Goal: Check status: Check status

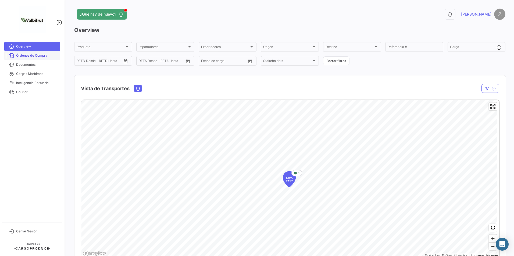
click at [42, 56] on span "Órdenes de Compra" at bounding box center [37, 55] width 42 height 5
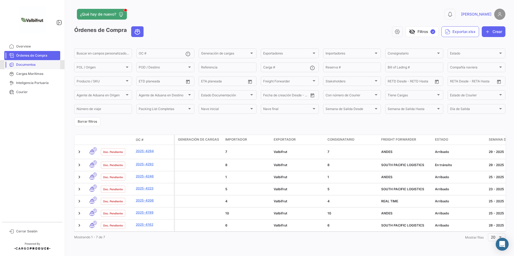
click at [34, 67] on span "Documentos" at bounding box center [37, 64] width 42 height 5
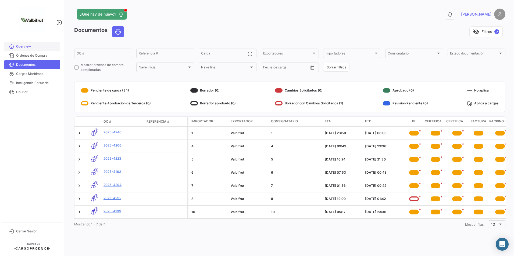
click at [25, 48] on span "Overview" at bounding box center [37, 46] width 42 height 5
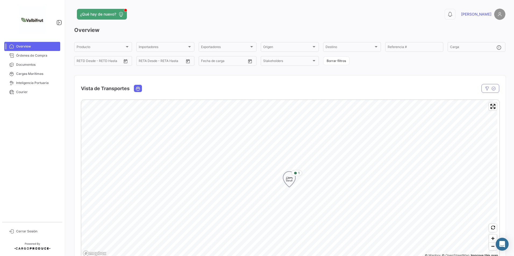
click at [294, 178] on icon "Map marker" at bounding box center [289, 180] width 12 height 16
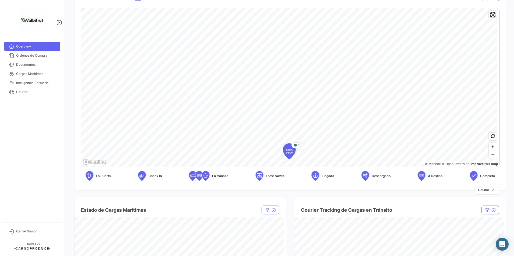
scroll to position [81, 0]
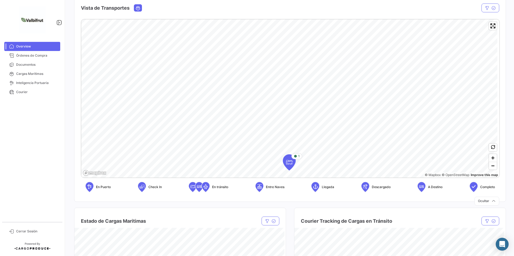
click at [217, 186] on span "En tránsito" at bounding box center [220, 187] width 16 height 5
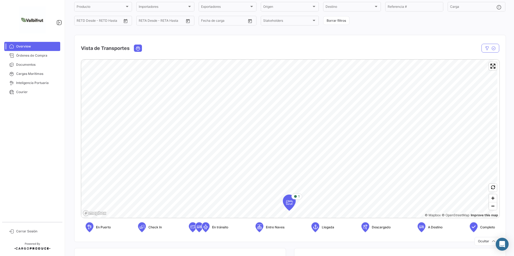
scroll to position [0, 0]
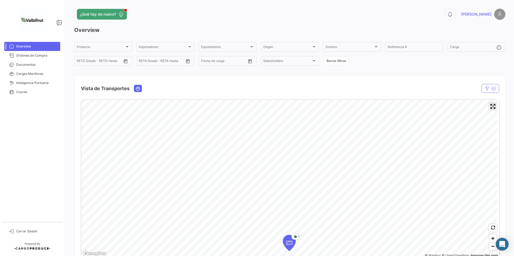
click at [492, 109] on span "Enter fullscreen" at bounding box center [493, 107] width 8 height 8
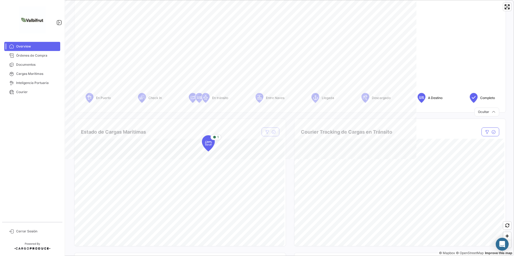
scroll to position [215, 0]
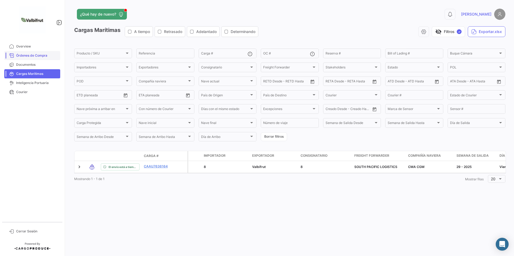
click at [38, 52] on link "Órdenes de Compra" at bounding box center [32, 55] width 56 height 9
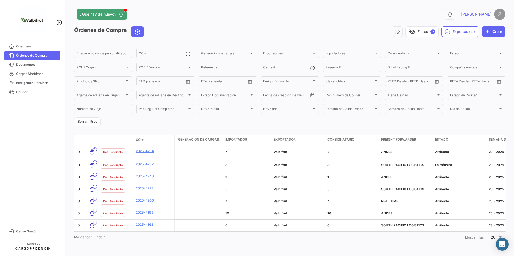
drag, startPoint x: 125, startPoint y: 141, endPoint x: 130, endPoint y: 138, distance: 6.4
click at [131, 140] on div "Órdenes de Compra visibility_off Filtros ✓ Exportar.xlsx Crear Buscar en campos…" at bounding box center [289, 134] width 431 height 217
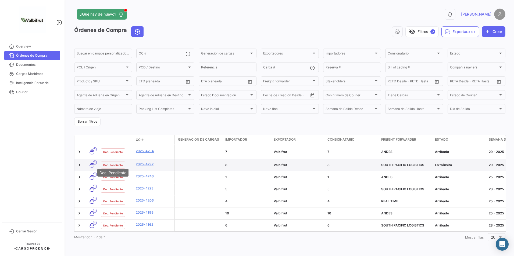
click at [118, 163] on span "Doc. Pendiente" at bounding box center [113, 165] width 20 height 4
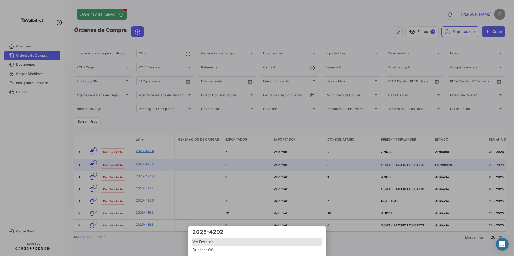
click at [215, 243] on span "Ver Detalles" at bounding box center [256, 242] width 129 height 6
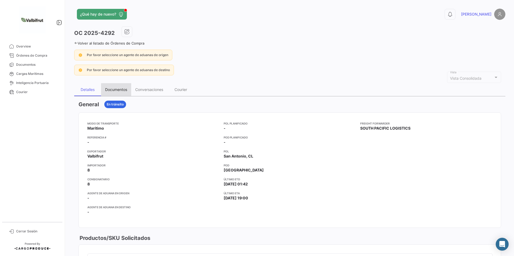
click at [120, 93] on div "Documentos" at bounding box center [116, 89] width 30 height 13
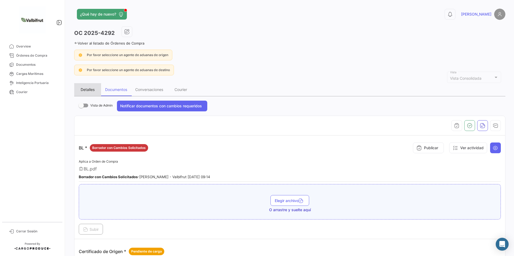
click at [90, 89] on div "Detalles" at bounding box center [88, 89] width 14 height 5
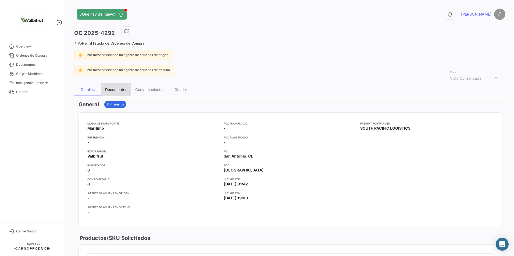
click at [121, 88] on div "Documentos" at bounding box center [116, 89] width 22 height 5
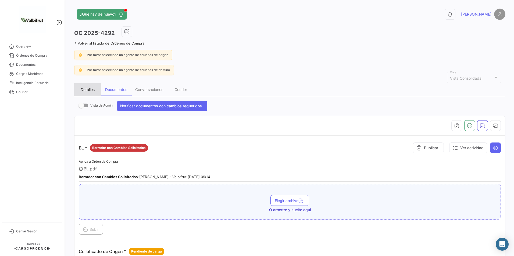
click at [82, 93] on div "Detalles" at bounding box center [87, 89] width 27 height 13
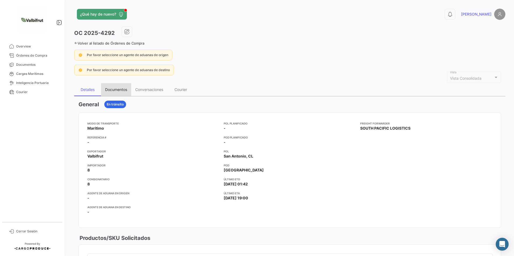
click at [114, 90] on div "Documentos" at bounding box center [116, 89] width 22 height 5
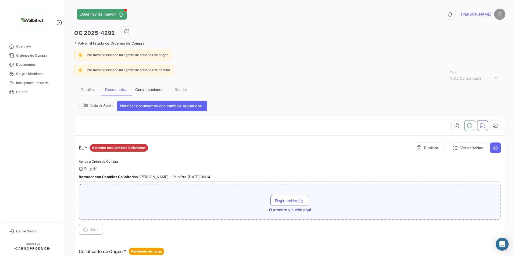
click at [141, 89] on div "Conversaciones" at bounding box center [149, 89] width 28 height 5
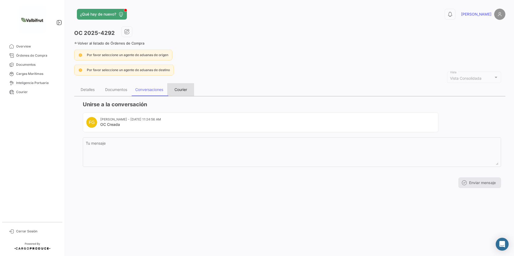
click at [181, 89] on div "Courier" at bounding box center [180, 89] width 13 height 5
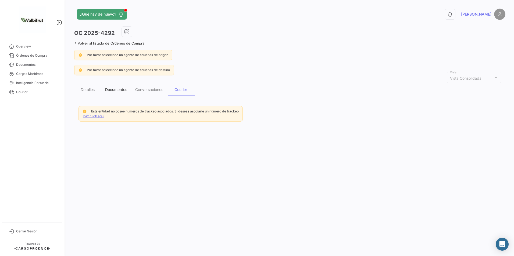
click at [120, 87] on div "Documentos" at bounding box center [116, 89] width 30 height 13
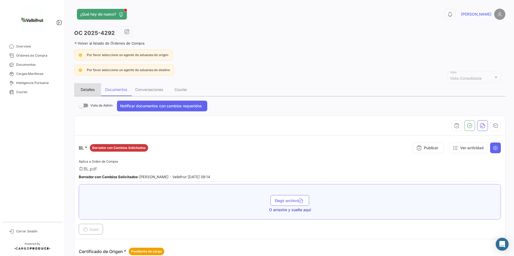
click at [89, 87] on div "Detalles" at bounding box center [87, 89] width 27 height 13
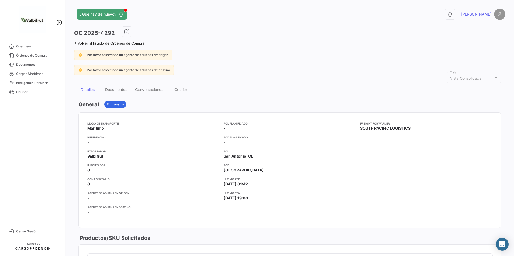
click at [99, 71] on span "Por favor seleccione un agente de aduanas de destino" at bounding box center [128, 70] width 83 height 4
click at [151, 77] on div "OC 2025-4292 Volver al listado de Órdenes de Compra Por favor seleccione un age…" at bounding box center [289, 260] width 431 height 468
click at [156, 69] on span "Por favor seleccione un agente de aduanas de destino" at bounding box center [128, 70] width 83 height 4
drag, startPoint x: 80, startPoint y: 70, endPoint x: 80, endPoint y: 66, distance: 3.8
click at [80, 70] on icon at bounding box center [80, 70] width 4 height 5
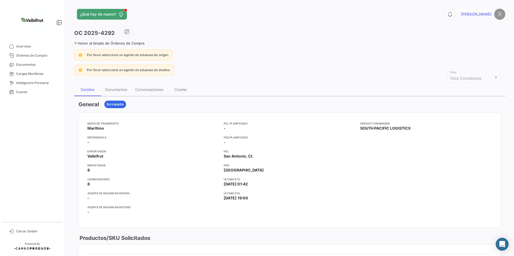
click at [81, 56] on icon at bounding box center [80, 55] width 4 height 5
click at [149, 55] on span "Por favor seleccione un agente de aduanas de origen" at bounding box center [127, 55] width 81 height 4
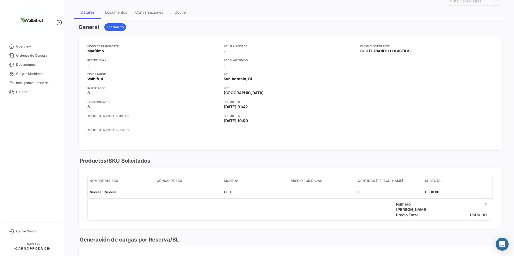
scroll to position [81, 0]
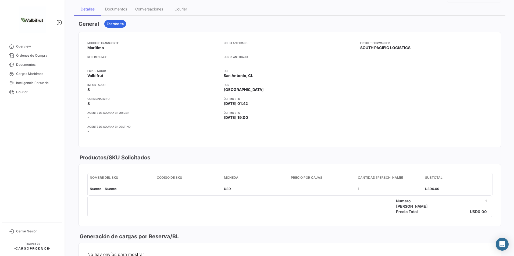
click at [92, 114] on app-card-info-title "Agente de Aduana en Origen" at bounding box center [153, 113] width 132 height 4
click at [93, 111] on app-card-info-title "Agente de Aduana en Origen" at bounding box center [153, 113] width 132 height 4
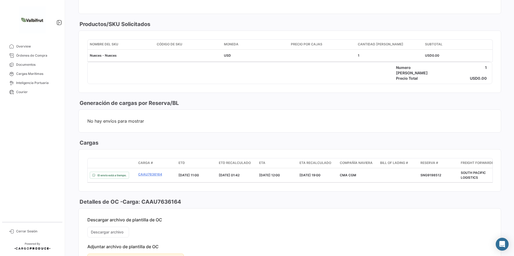
scroll to position [215, 0]
click at [37, 57] on span "Órdenes de Compra" at bounding box center [37, 55] width 42 height 5
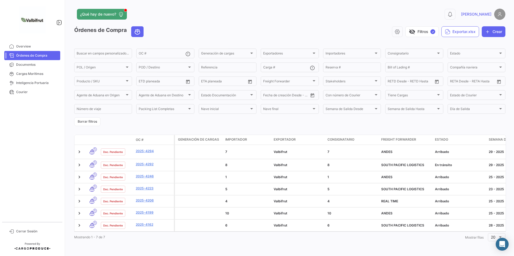
scroll to position [1, 0]
click at [127, 94] on div at bounding box center [127, 94] width 3 height 1
click at [127, 94] on input "dropdown search" at bounding box center [109, 94] width 75 height 10
click at [63, 117] on div at bounding box center [257, 128] width 514 height 256
click at [100, 80] on div "Producto / SKU" at bounding box center [101, 82] width 48 height 4
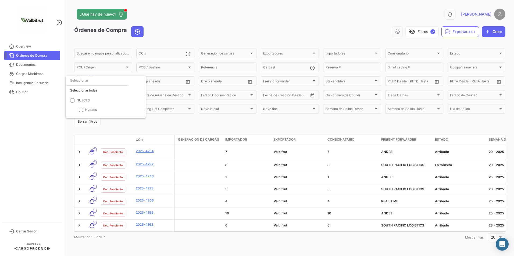
click at [164, 117] on div at bounding box center [257, 128] width 514 height 256
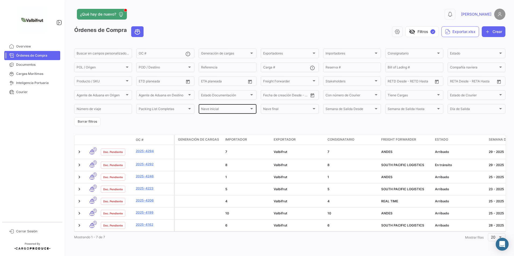
click at [229, 111] on div "Nave inicial Nave inicial" at bounding box center [227, 108] width 53 height 10
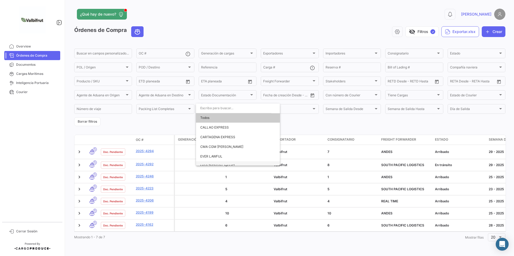
scroll to position [0, 0]
click at [230, 127] on span "CALLAO EXPRESS" at bounding box center [237, 128] width 75 height 10
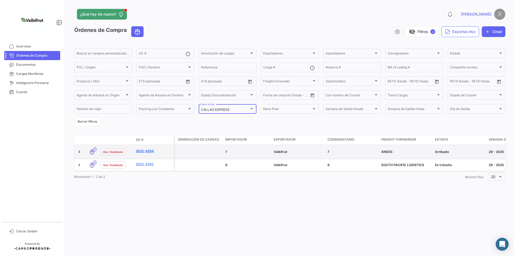
click at [141, 149] on link "2025-4294" at bounding box center [154, 151] width 36 height 5
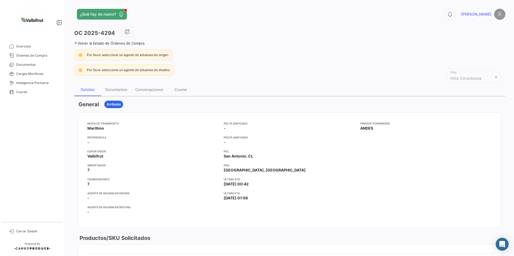
click at [87, 89] on div "Detalles" at bounding box center [88, 89] width 14 height 5
click at [116, 91] on div "Documentos" at bounding box center [116, 89] width 22 height 5
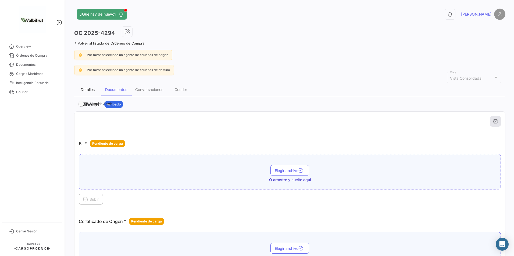
click at [93, 91] on div "Detalles" at bounding box center [88, 89] width 14 height 5
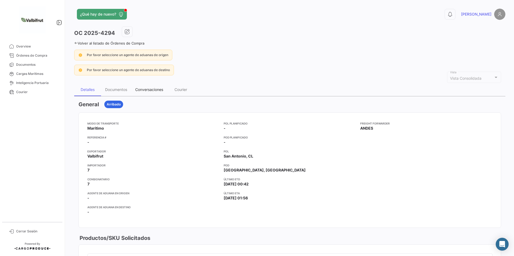
click at [134, 88] on div "Conversaciones" at bounding box center [149, 89] width 36 height 13
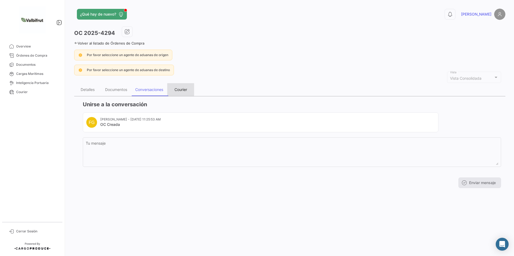
click at [173, 93] on div "Courier" at bounding box center [180, 89] width 27 height 13
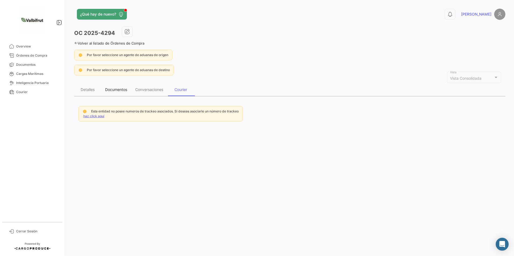
click at [128, 90] on div "Documentos" at bounding box center [116, 89] width 30 height 13
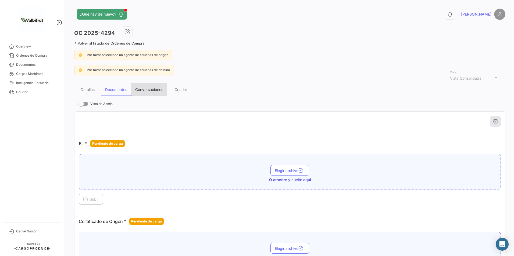
click at [145, 92] on div "Conversaciones" at bounding box center [149, 89] width 28 height 5
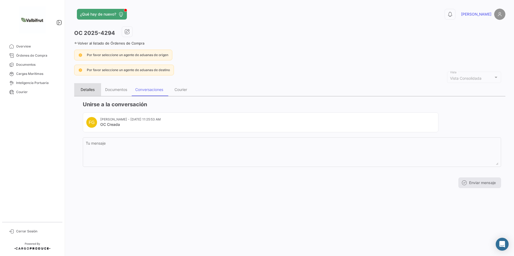
click at [87, 90] on div "Detalles" at bounding box center [88, 89] width 14 height 5
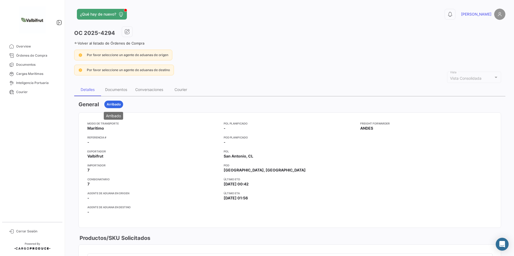
click at [116, 102] on div "Arribado" at bounding box center [113, 105] width 19 height 8
click at [117, 91] on div "Documentos" at bounding box center [116, 89] width 22 height 5
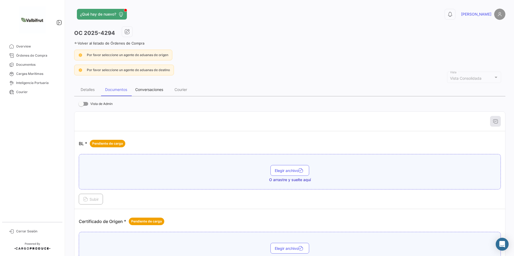
click at [141, 88] on div "Conversaciones" at bounding box center [149, 89] width 28 height 5
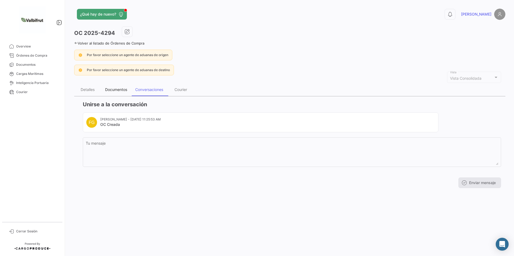
click at [123, 90] on div "Documentos" at bounding box center [116, 89] width 22 height 5
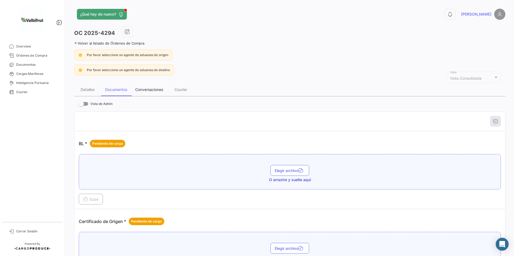
click at [160, 93] on div "Conversaciones" at bounding box center [149, 89] width 36 height 13
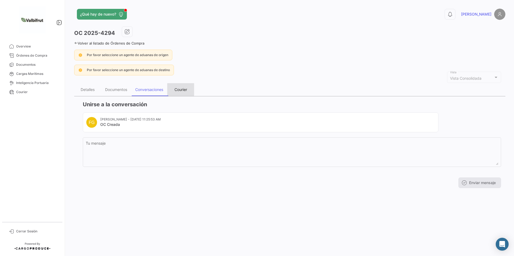
click at [178, 91] on div "Courier" at bounding box center [180, 89] width 13 height 5
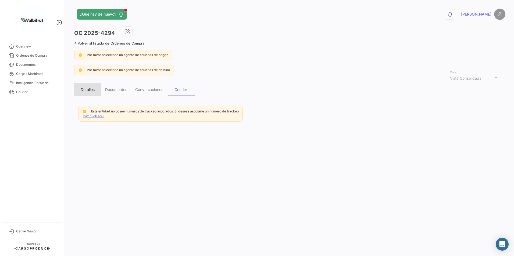
click at [96, 88] on div "Detalles" at bounding box center [87, 89] width 27 height 13
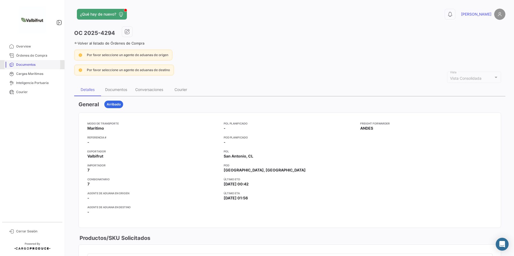
click at [29, 65] on span "Documentos" at bounding box center [37, 64] width 42 height 5
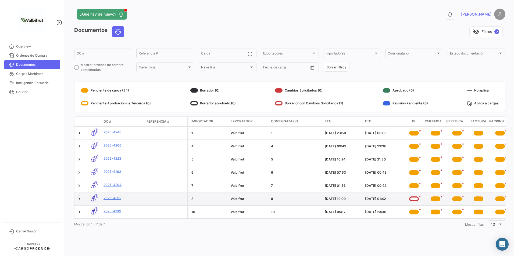
click at [416, 198] on div "*" at bounding box center [414, 199] width 10 height 5
click at [114, 198] on link "2025-4292" at bounding box center [122, 198] width 39 height 5
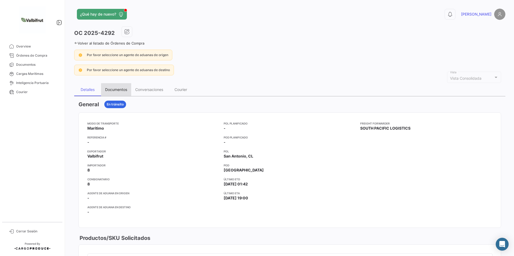
click at [109, 90] on div "Documentos" at bounding box center [116, 89] width 22 height 5
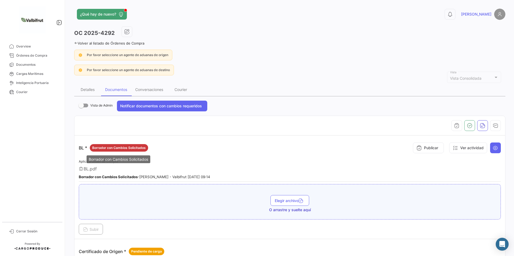
click at [108, 149] on span "Borrador con Cambios Solicitados" at bounding box center [118, 148] width 53 height 5
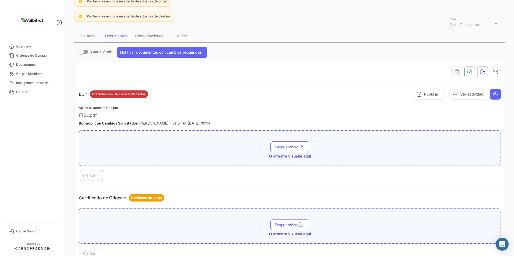
click at [195, 140] on div "Elegir archivo O arrastre y suelte aquí" at bounding box center [290, 148] width 422 height 35
click at [139, 94] on span "Borrador con Cambios Solicitados" at bounding box center [118, 94] width 53 height 5
click at [460, 98] on button "Ver actividad" at bounding box center [468, 94] width 38 height 11
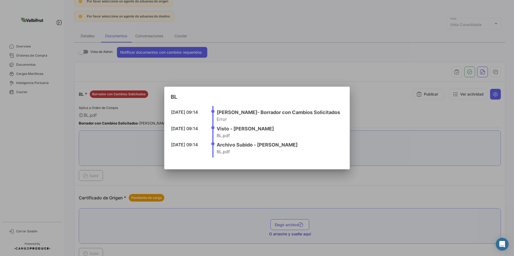
click at [301, 60] on div at bounding box center [257, 128] width 514 height 256
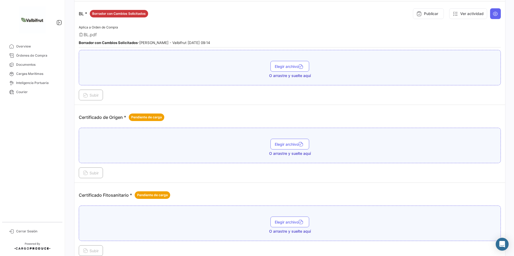
scroll to position [0, 0]
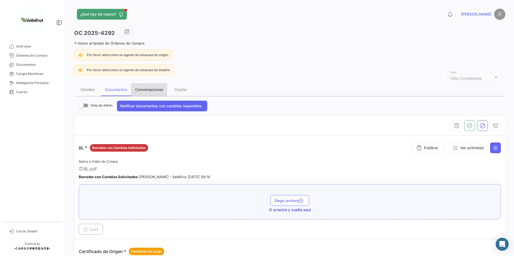
click at [144, 90] on div "Conversaciones" at bounding box center [149, 89] width 28 height 5
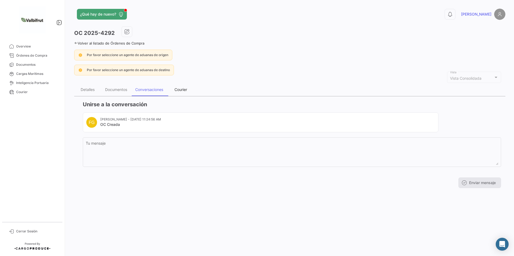
click at [189, 88] on div "Courier" at bounding box center [180, 89] width 27 height 13
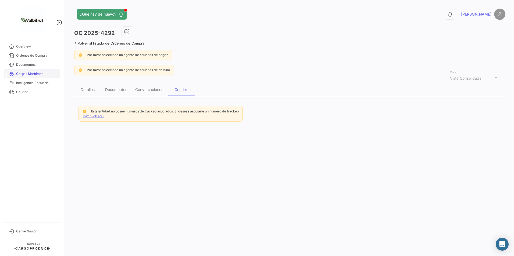
click at [28, 70] on link "Cargas Marítimas" at bounding box center [32, 73] width 56 height 9
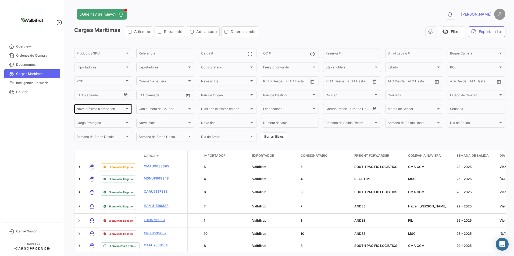
scroll to position [30, 0]
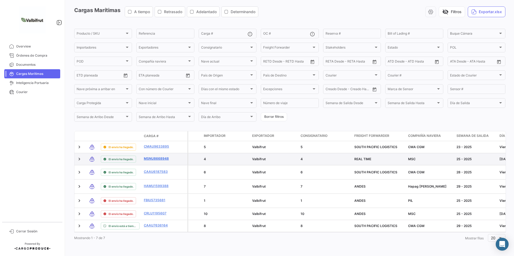
click at [158, 156] on link "MSNU8668948" at bounding box center [158, 158] width 28 height 5
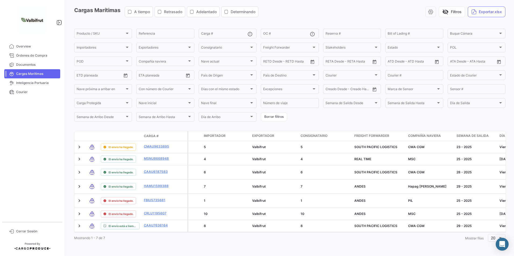
scroll to position [30, 0]
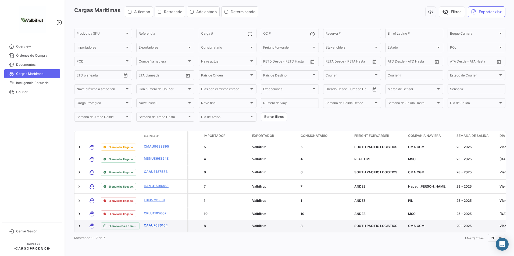
click at [149, 223] on link "CAAU7636164" at bounding box center [158, 225] width 28 height 5
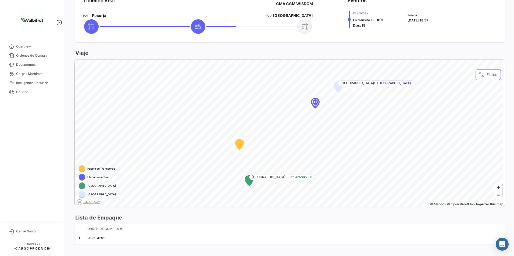
scroll to position [245, 0]
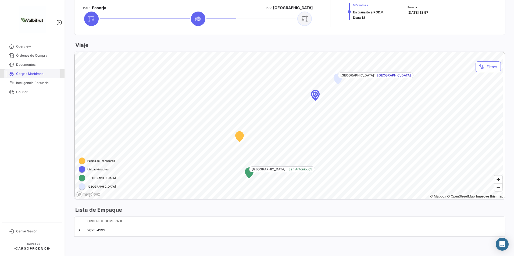
click at [25, 74] on span "Cargas Marítimas" at bounding box center [37, 73] width 42 height 5
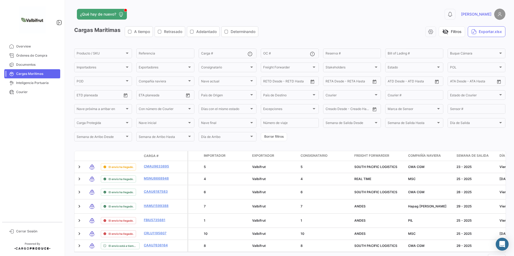
scroll to position [30, 0]
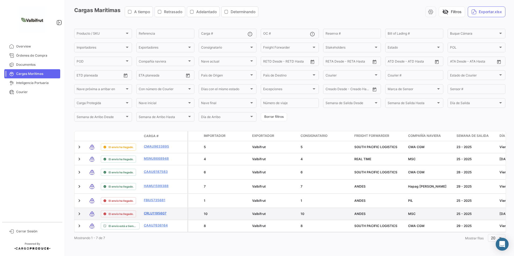
click at [156, 211] on link "CRLU1195607" at bounding box center [158, 213] width 28 height 5
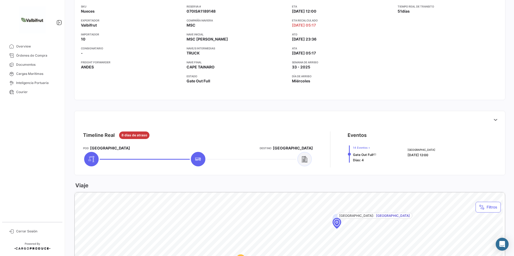
scroll to position [215, 0]
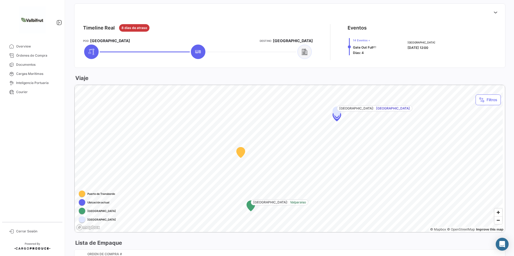
click at [377, 110] on span "[GEOGRAPHIC_DATA]" at bounding box center [393, 108] width 34 height 5
click at [342, 122] on div "Map marker" at bounding box center [336, 115] width 48 height 48
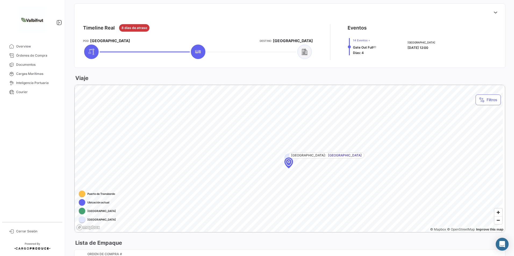
click at [293, 166] on div "Map marker" at bounding box center [288, 162] width 48 height 48
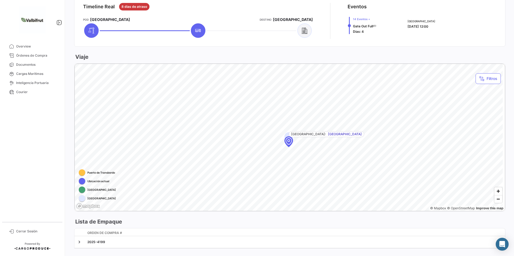
scroll to position [248, 0]
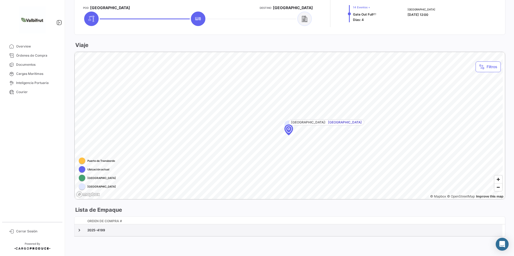
click at [95, 230] on div "2025-4199" at bounding box center [293, 230] width 413 height 5
click at [81, 232] on link at bounding box center [79, 230] width 5 height 5
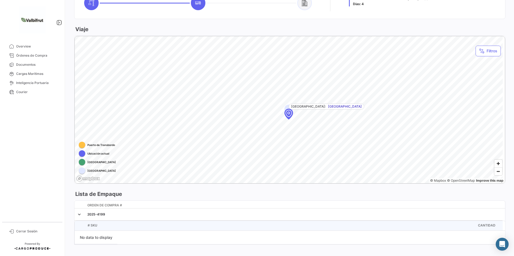
scroll to position [272, 0]
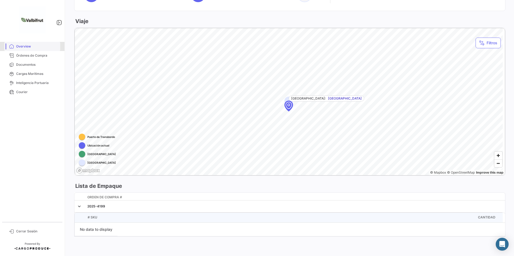
click at [18, 50] on link "Overview" at bounding box center [32, 46] width 56 height 9
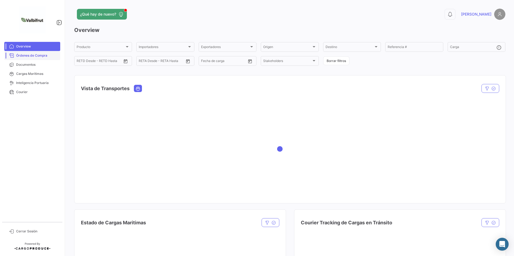
click at [43, 56] on span "Órdenes de Compra" at bounding box center [37, 55] width 42 height 5
